Goal: Task Accomplishment & Management: Complete application form

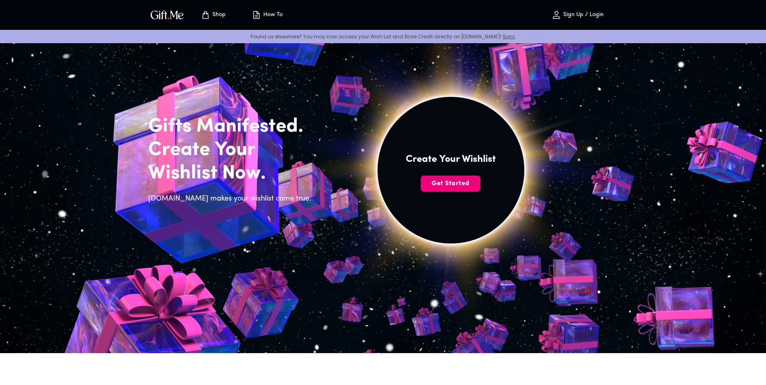
click at [453, 179] on span "Get Started" at bounding box center [451, 183] width 60 height 9
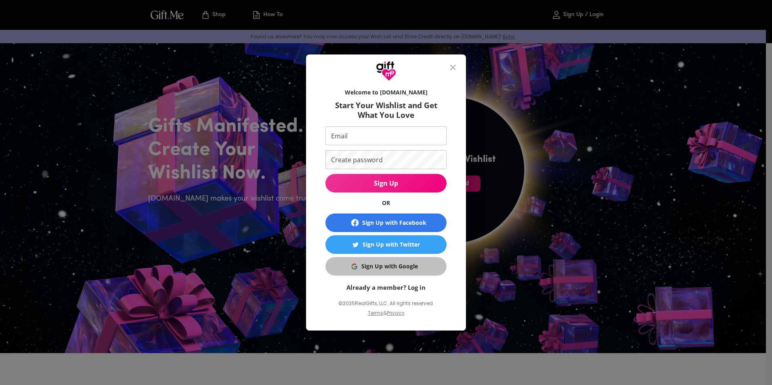
click at [391, 275] on button "Sign Up with Google" at bounding box center [386, 266] width 121 height 19
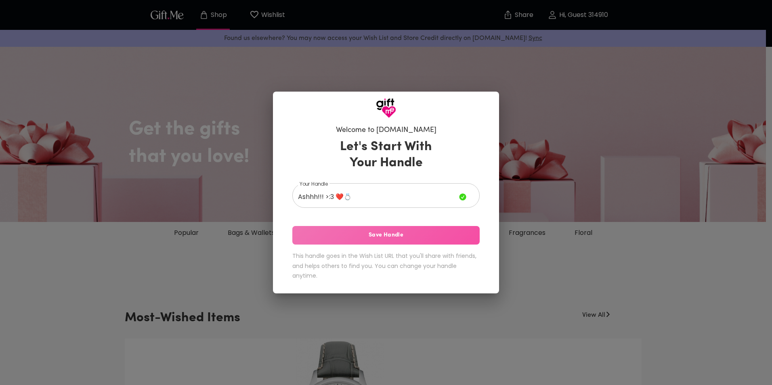
click at [333, 235] on span "Save Handle" at bounding box center [385, 235] width 187 height 9
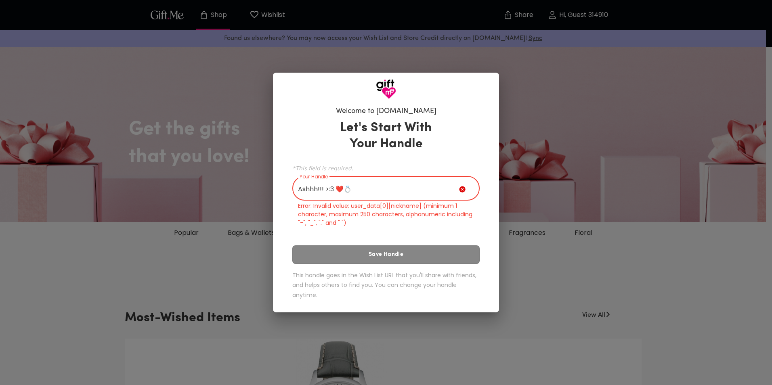
drag, startPoint x: 367, startPoint y: 184, endPoint x: 331, endPoint y: 193, distance: 37.1
click at [331, 193] on input "Ashhh!!! >:3 ❤️💍" at bounding box center [375, 189] width 167 height 23
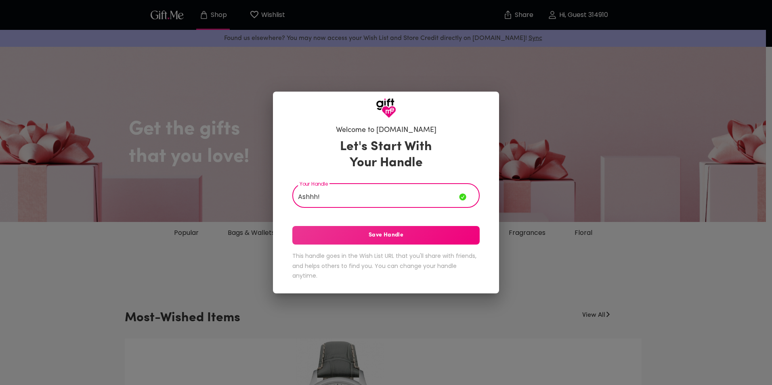
click at [404, 244] on button "Save Handle" at bounding box center [385, 235] width 187 height 19
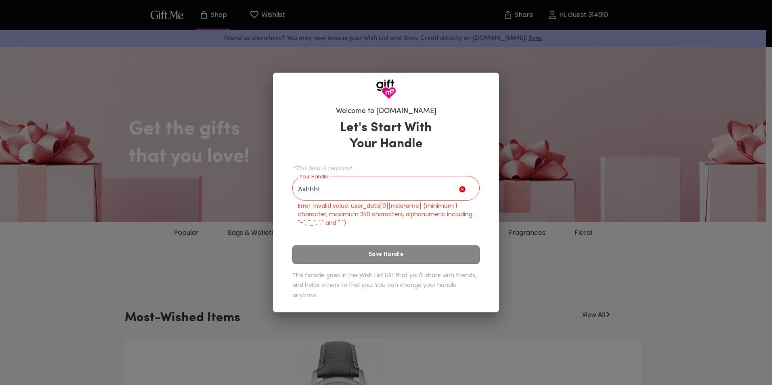
click at [371, 196] on input "Ashhh!" at bounding box center [375, 189] width 167 height 23
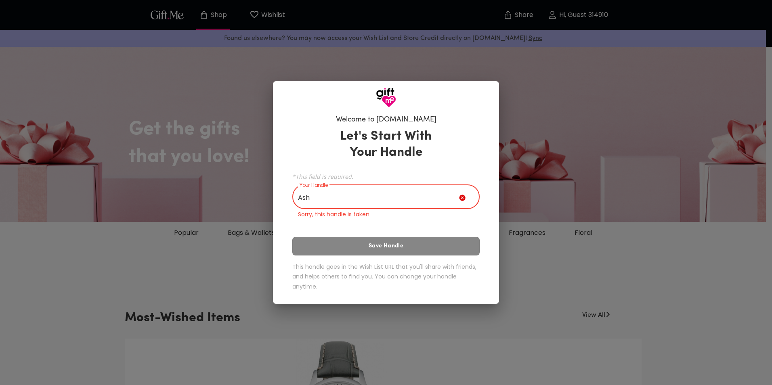
click at [455, 252] on div "Let's Start With Your Handle *This field is required. Your Handle Ash Your Hand…" at bounding box center [385, 211] width 187 height 173
click at [419, 210] on p "Sorry, this handle is taken." at bounding box center [386, 214] width 176 height 8
click at [412, 200] on input "Ash" at bounding box center [375, 198] width 167 height 23
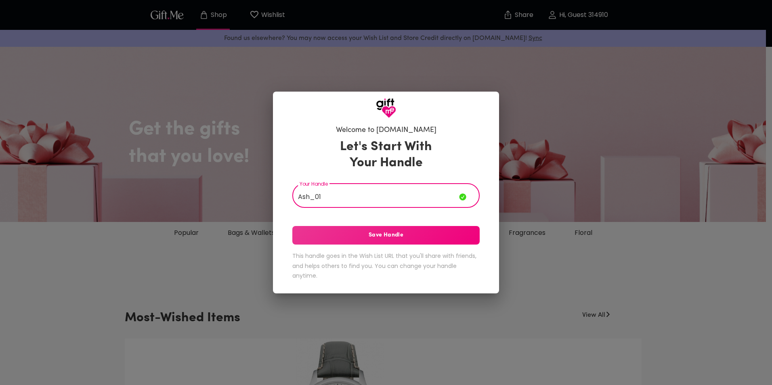
type input "Ash_01"
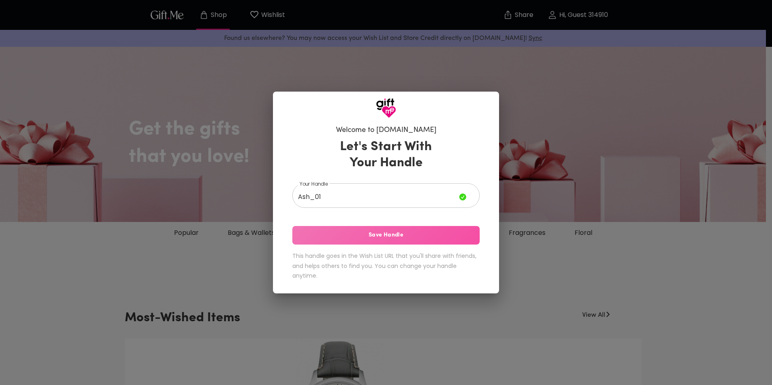
click at [420, 237] on span "Save Handle" at bounding box center [385, 235] width 187 height 9
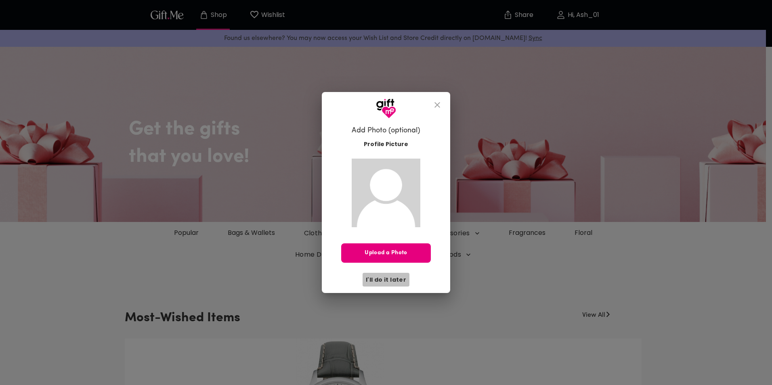
click at [393, 279] on span "I'll do it later" at bounding box center [386, 280] width 40 height 9
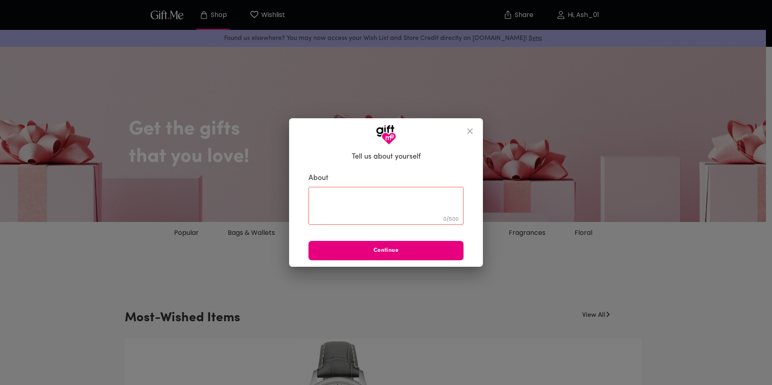
click at [372, 200] on textarea at bounding box center [386, 205] width 144 height 23
click at [471, 126] on icon "close" at bounding box center [470, 131] width 10 height 10
